Goal: Information Seeking & Learning: Learn about a topic

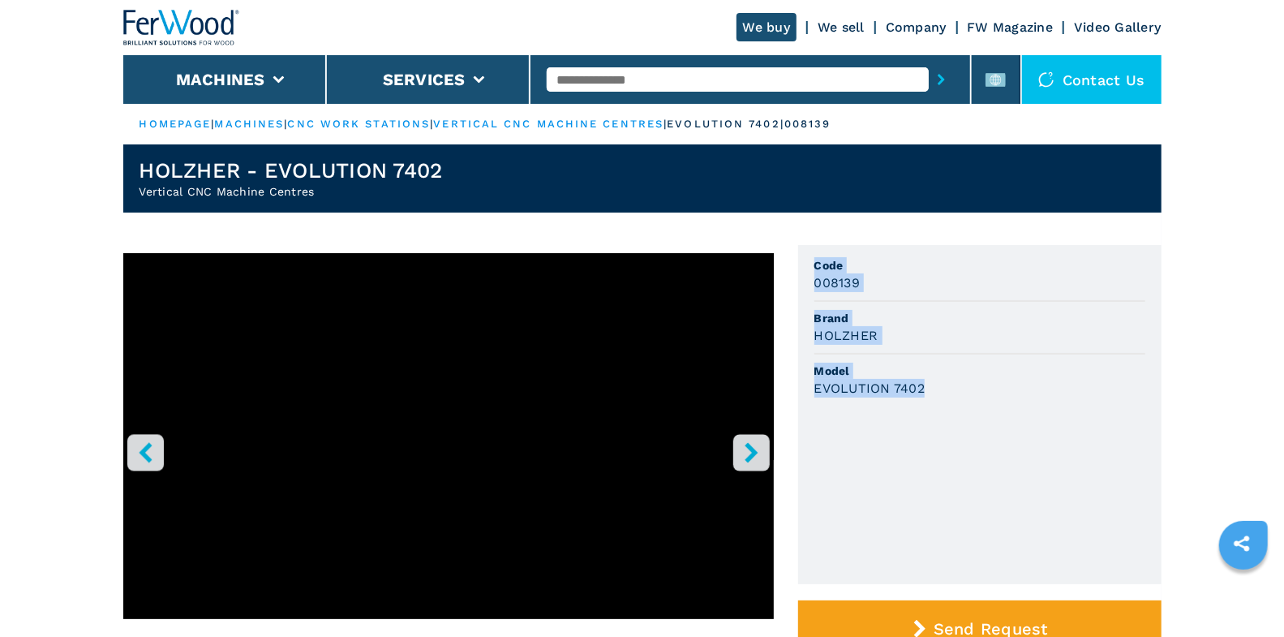
drag, startPoint x: 814, startPoint y: 263, endPoint x: 955, endPoint y: 401, distance: 197.9
click at [955, 401] on ul "Code 008139 Brand HOLZHER Model EVOLUTION 7402" at bounding box center [979, 414] width 363 height 339
copy ul "Code 008139 Brand HOLZHER Model EVOLUTION 7402"
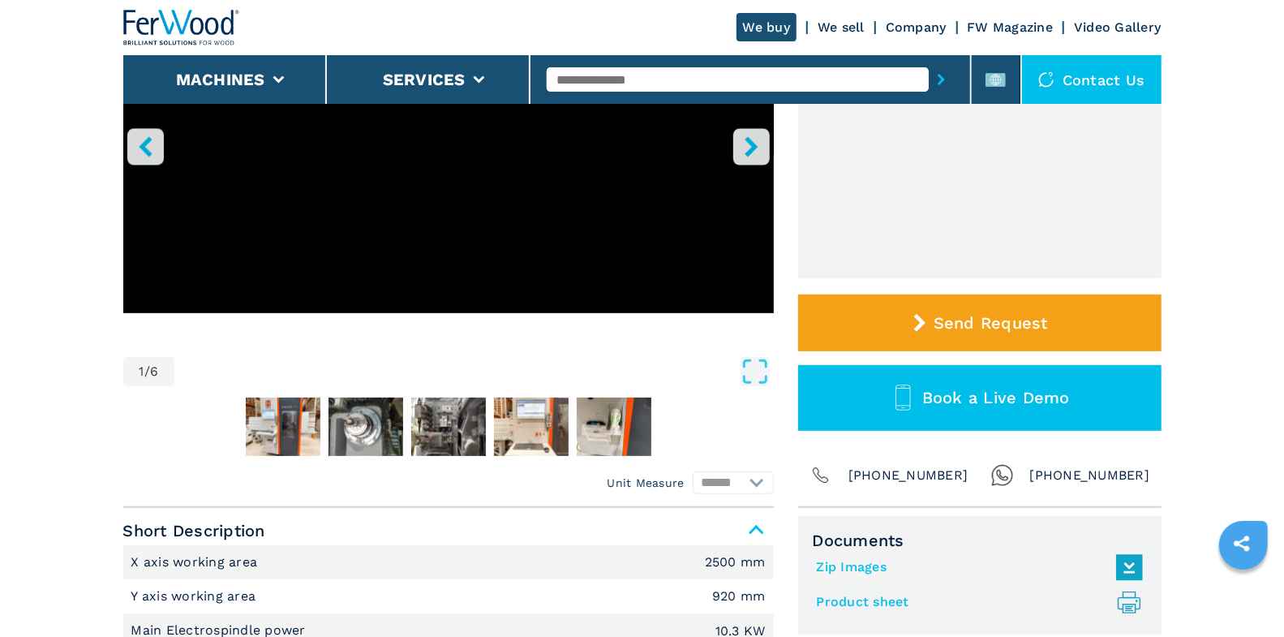
scroll to position [560, 0]
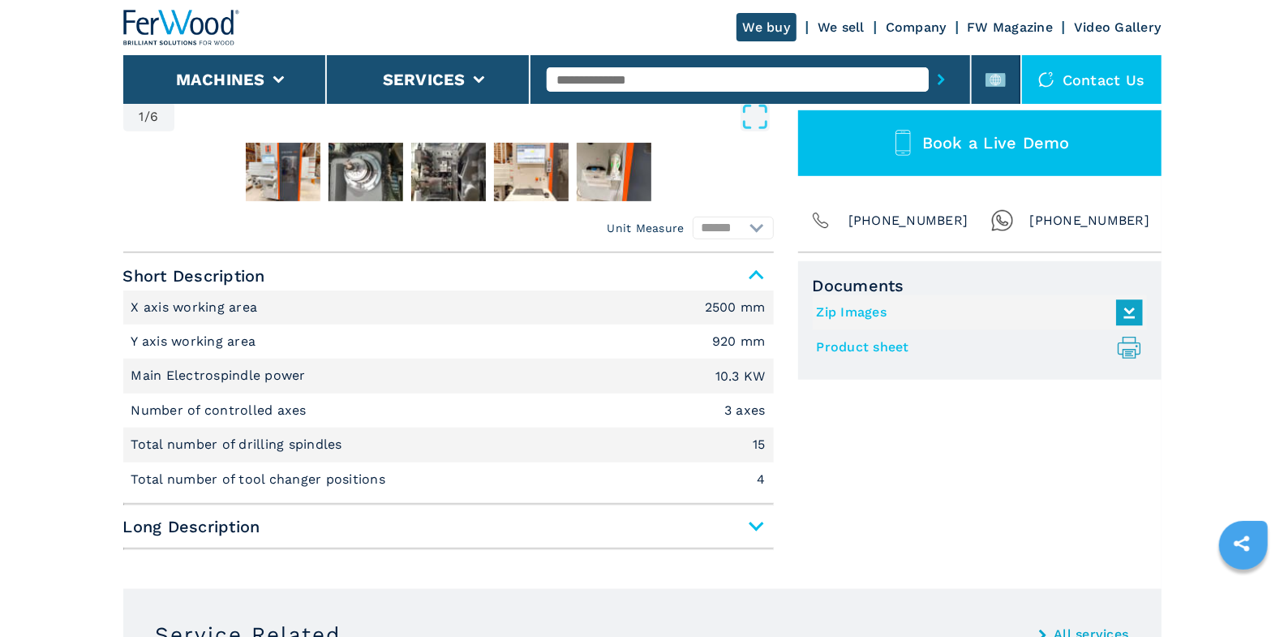
click at [869, 347] on link "Product sheet .prefix__st0{stroke-linecap:round;stroke-linejoin:round}.prefix__…" at bounding box center [976, 347] width 318 height 27
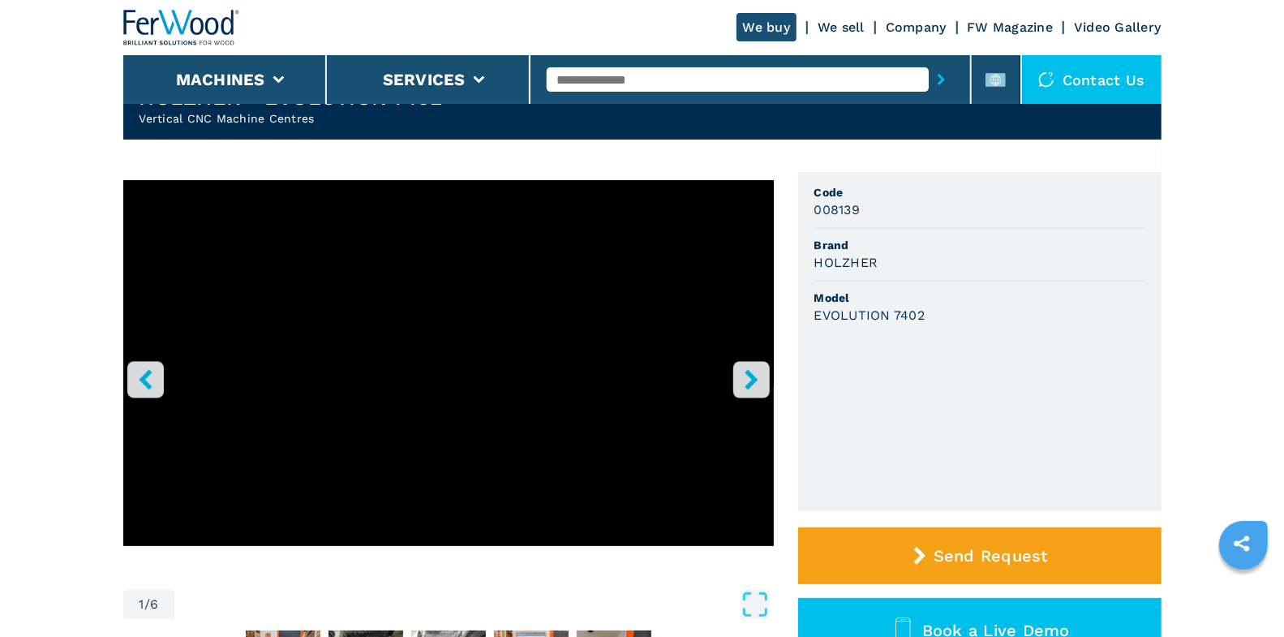
scroll to position [0, 0]
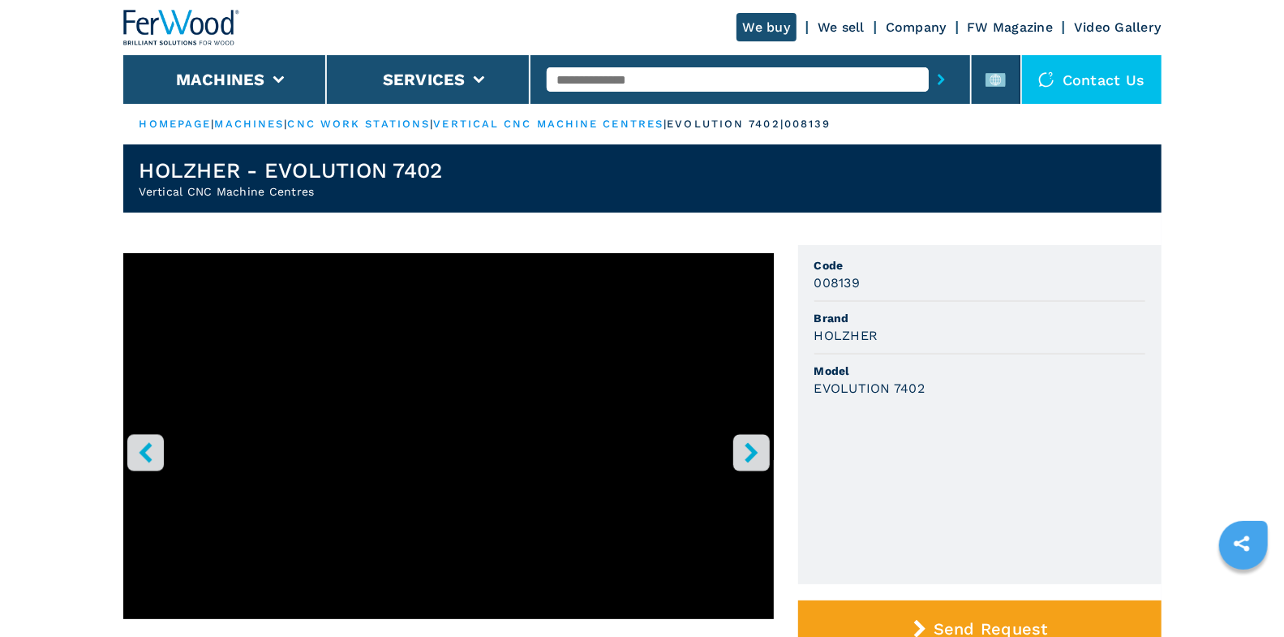
click at [192, 25] on img at bounding box center [181, 28] width 117 height 36
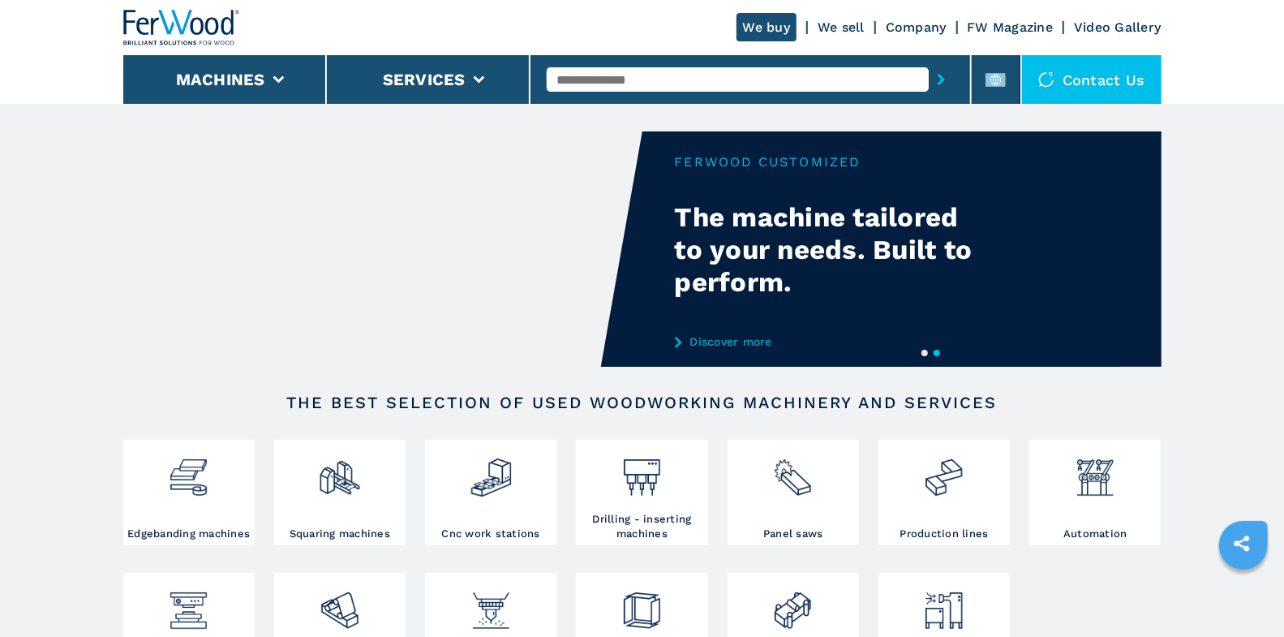
click at [211, 32] on img at bounding box center [181, 28] width 117 height 36
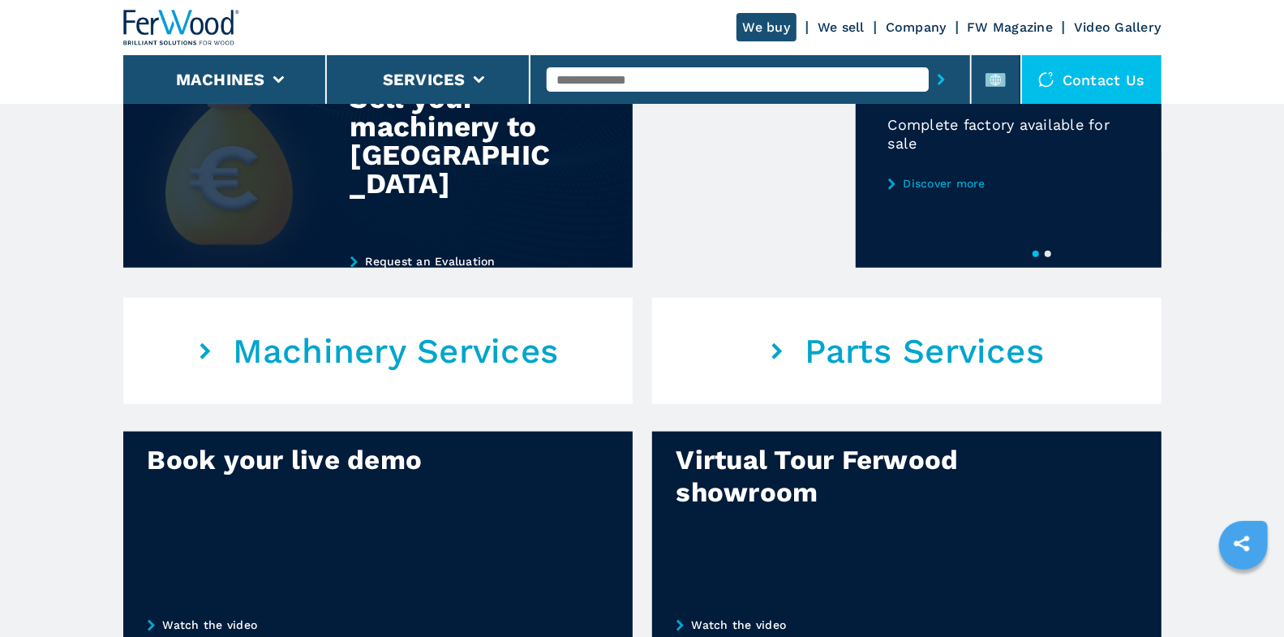
scroll to position [1147, 0]
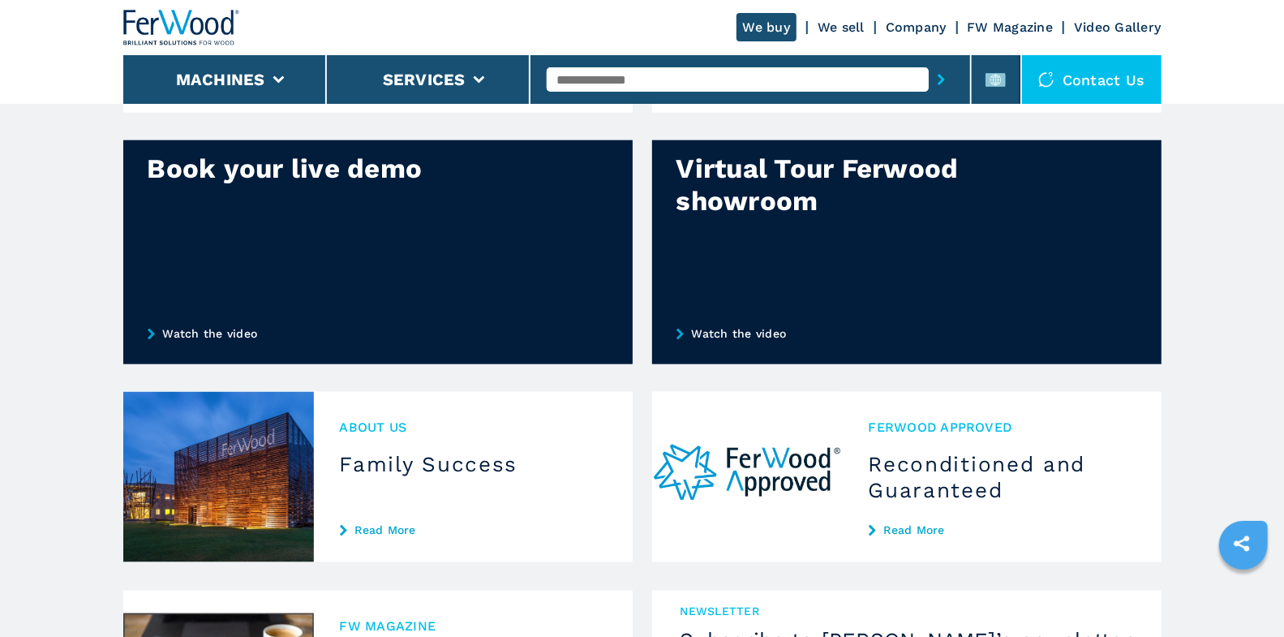
click at [204, 31] on img at bounding box center [181, 28] width 117 height 36
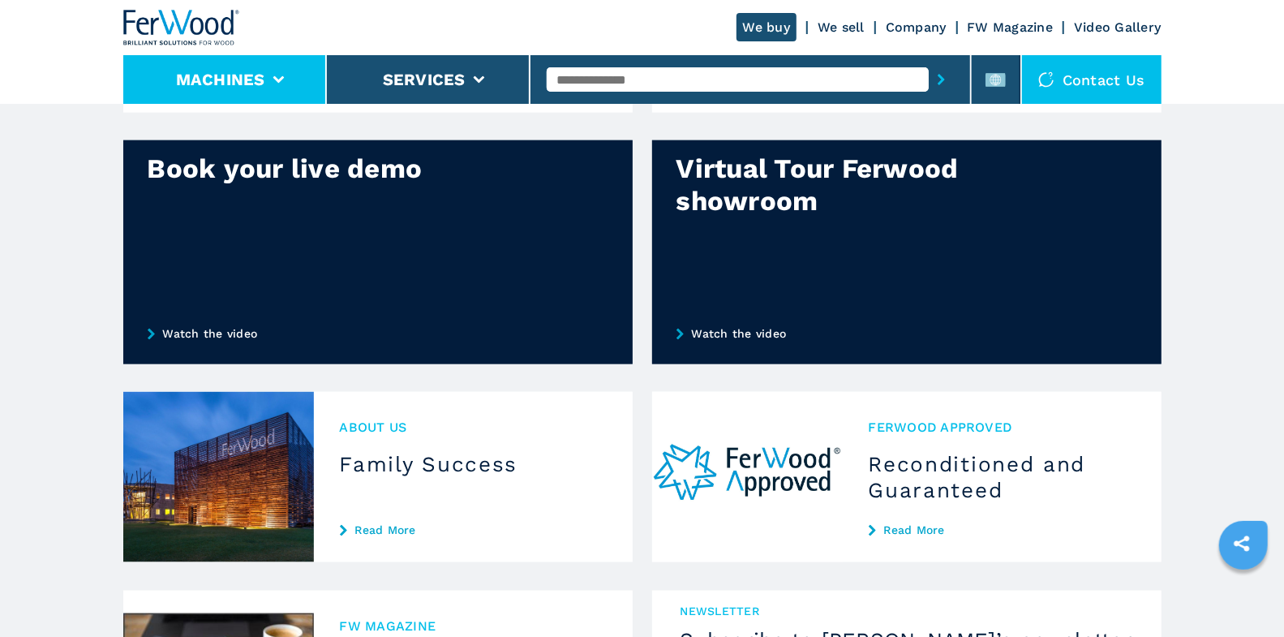
scroll to position [0, 0]
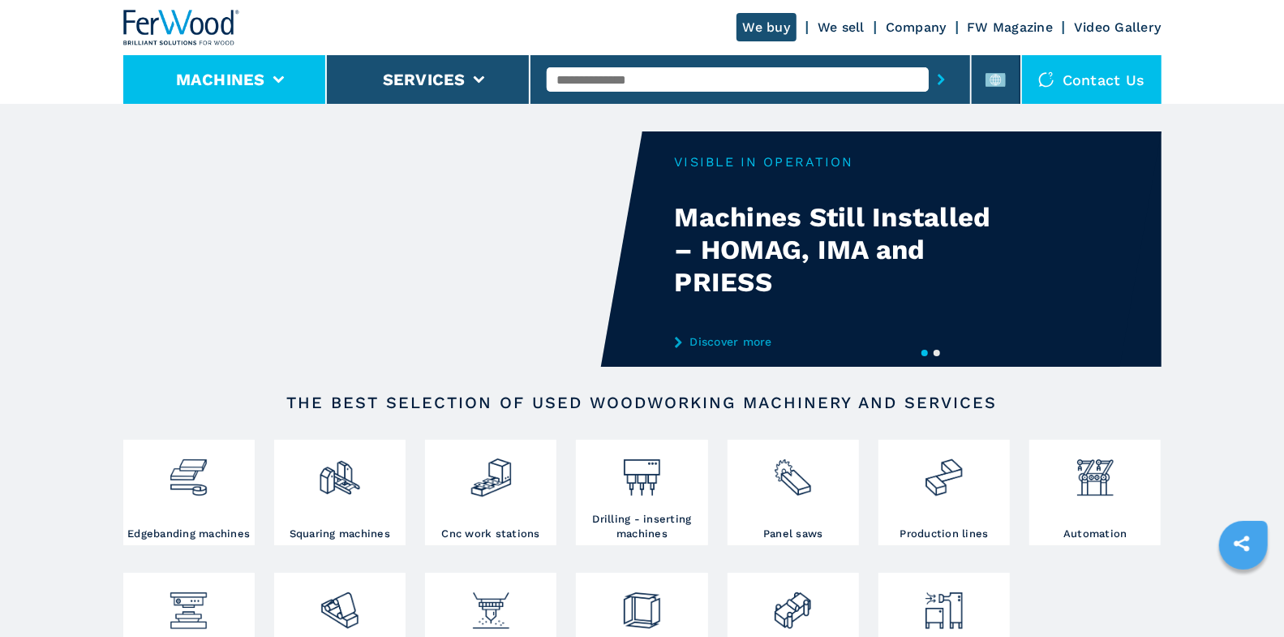
click at [302, 78] on li "Machines" at bounding box center [225, 79] width 204 height 49
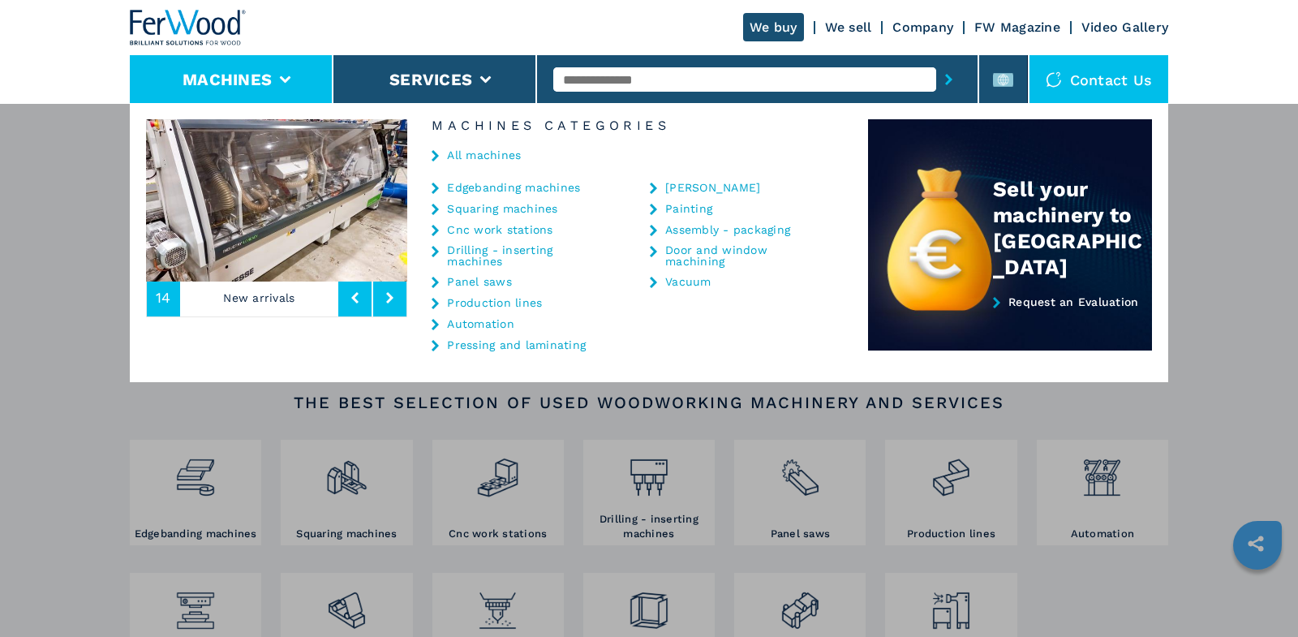
click at [491, 190] on link "Edgebanding machines" at bounding box center [513, 187] width 133 height 11
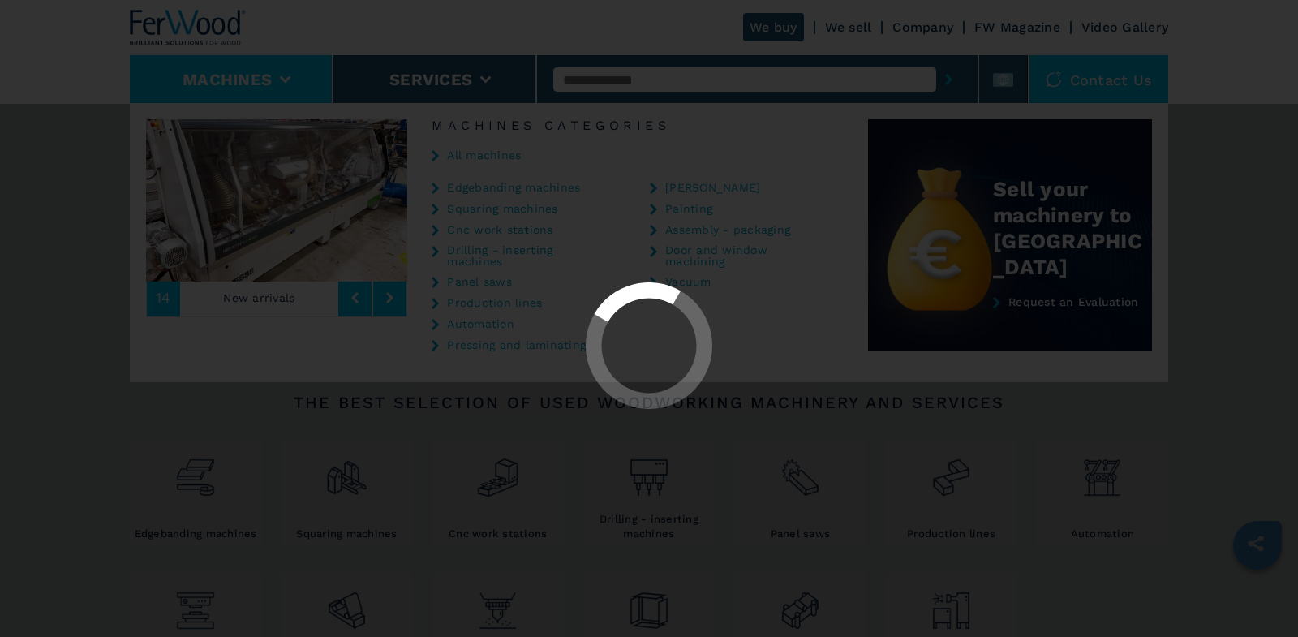
select select "**********"
